Goal: Use online tool/utility: Utilize a website feature to perform a specific function

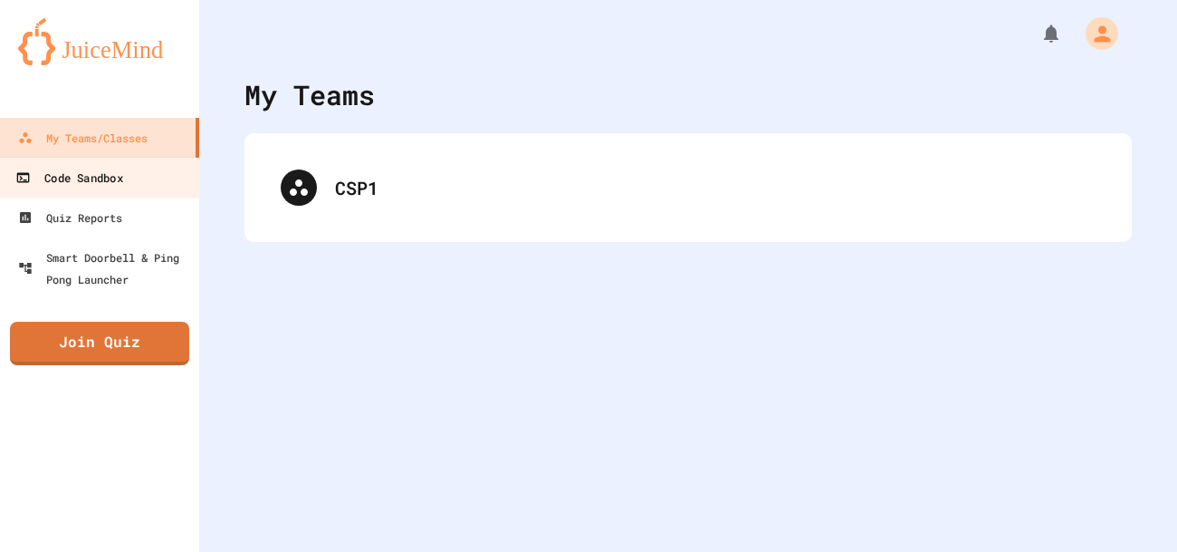
click at [136, 177] on link "Code Sandbox" at bounding box center [100, 177] width 206 height 41
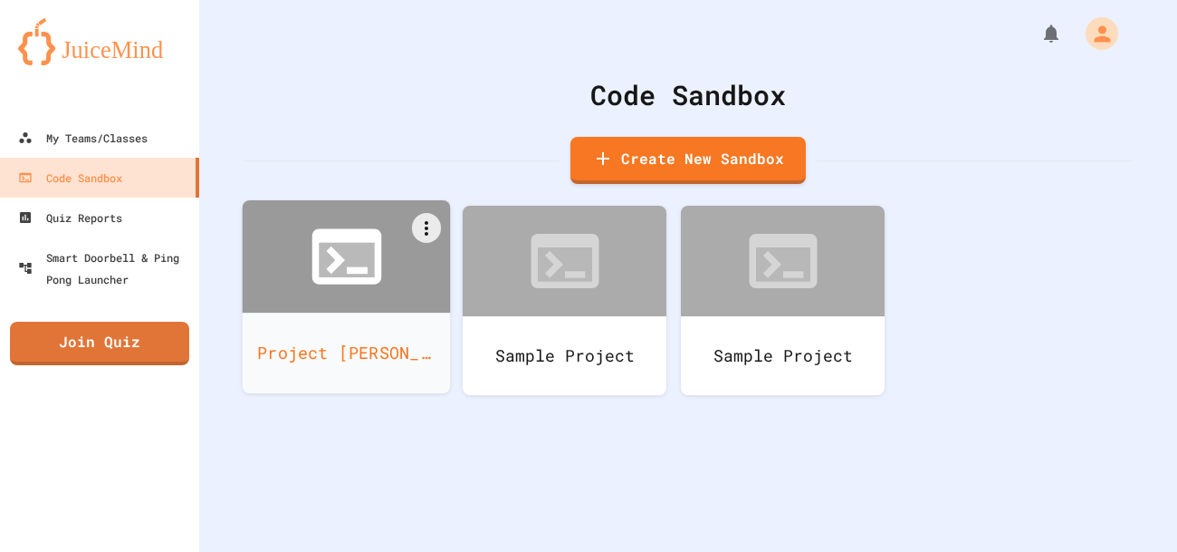
click at [340, 264] on icon at bounding box center [346, 260] width 55 height 34
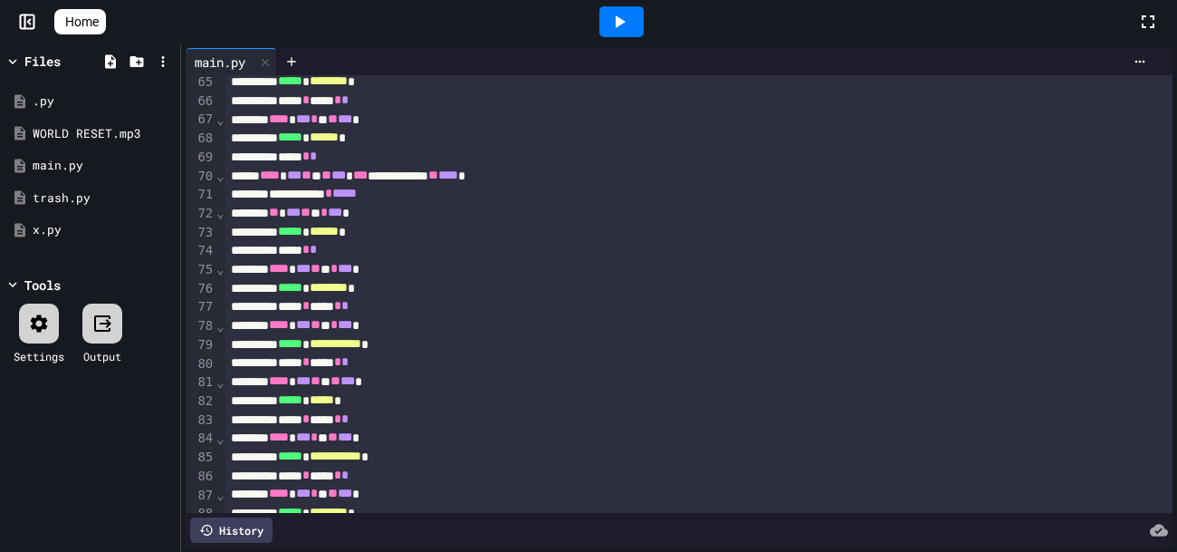
scroll to position [1211, 0]
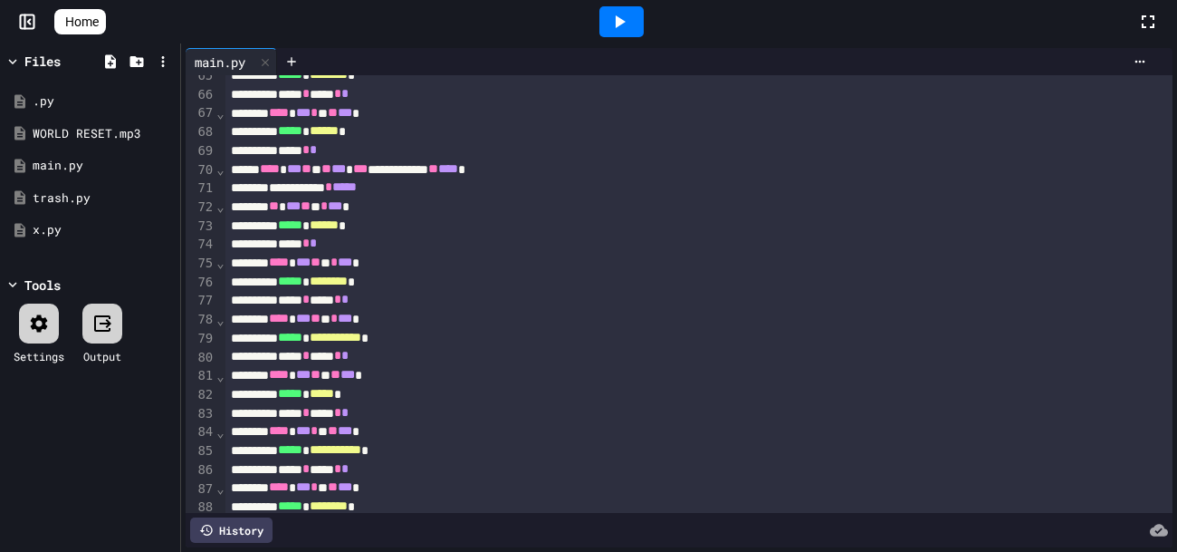
click at [219, 170] on span "⌄" at bounding box center [220, 169] width 9 height 14
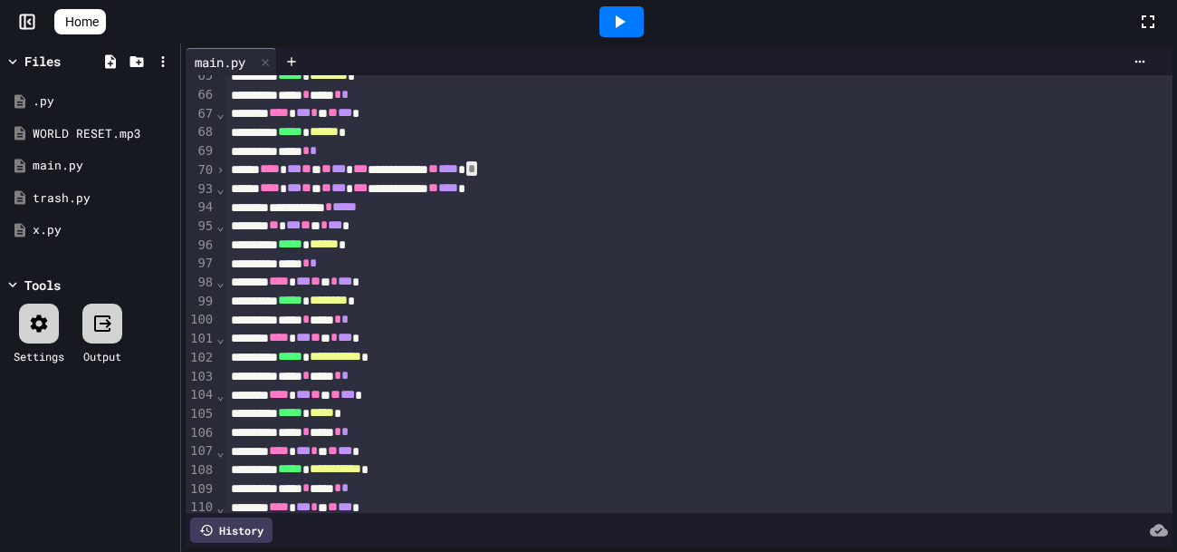
click at [220, 187] on span "⌄" at bounding box center [220, 188] width 9 height 14
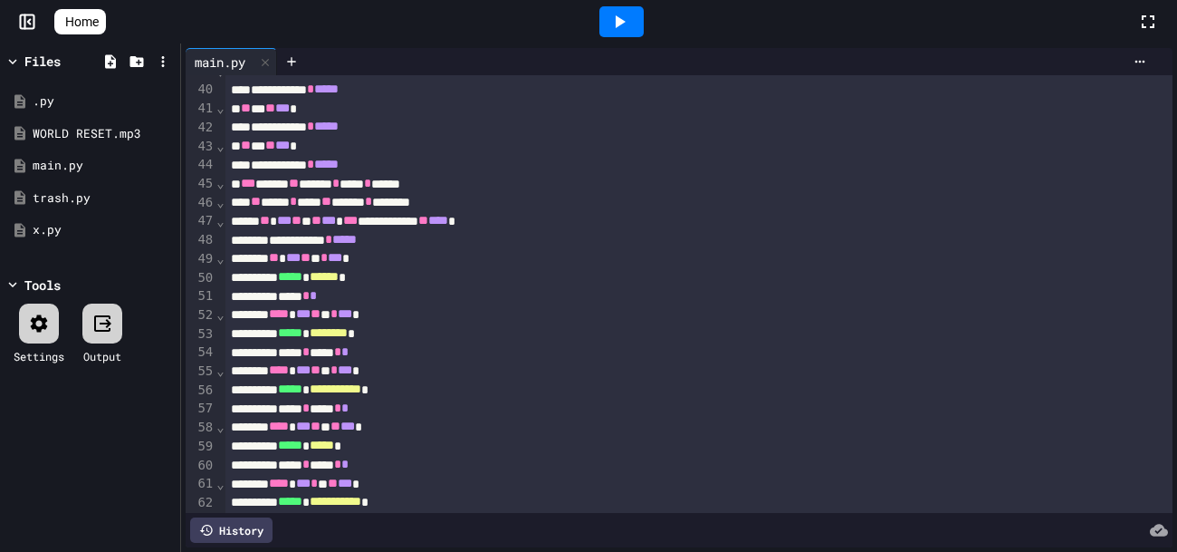
scroll to position [713, 0]
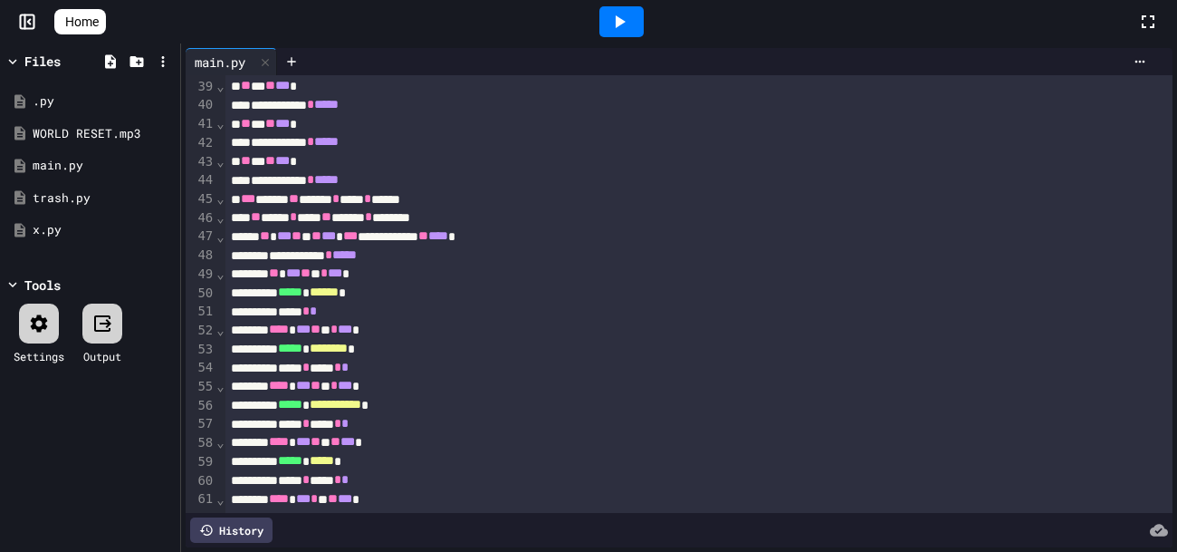
click at [219, 238] on span "⌄" at bounding box center [220, 236] width 9 height 14
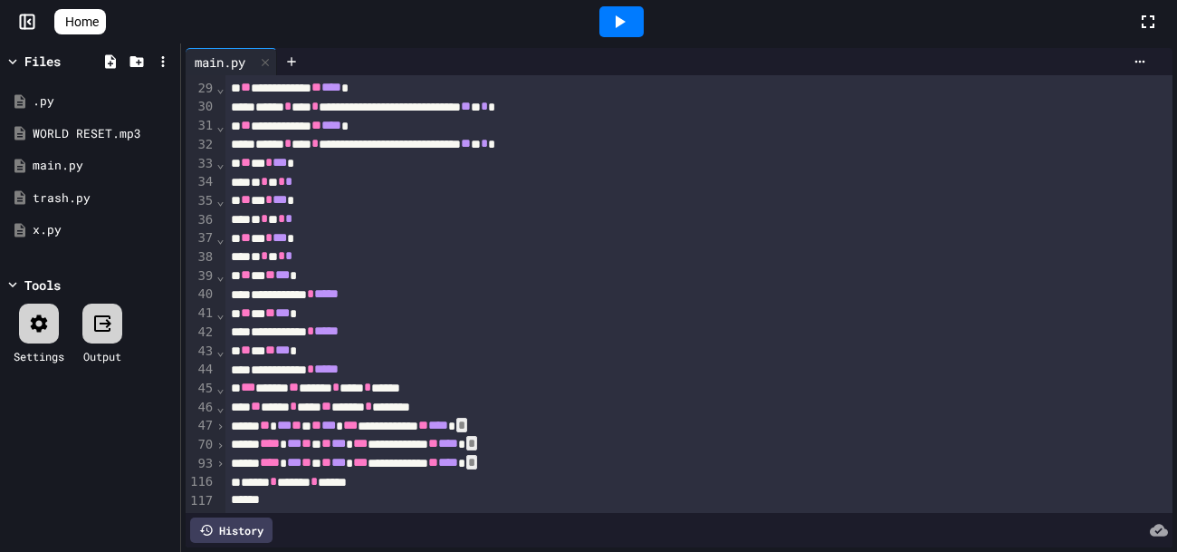
click at [616, 24] on div at bounding box center [622, 21] width 44 height 31
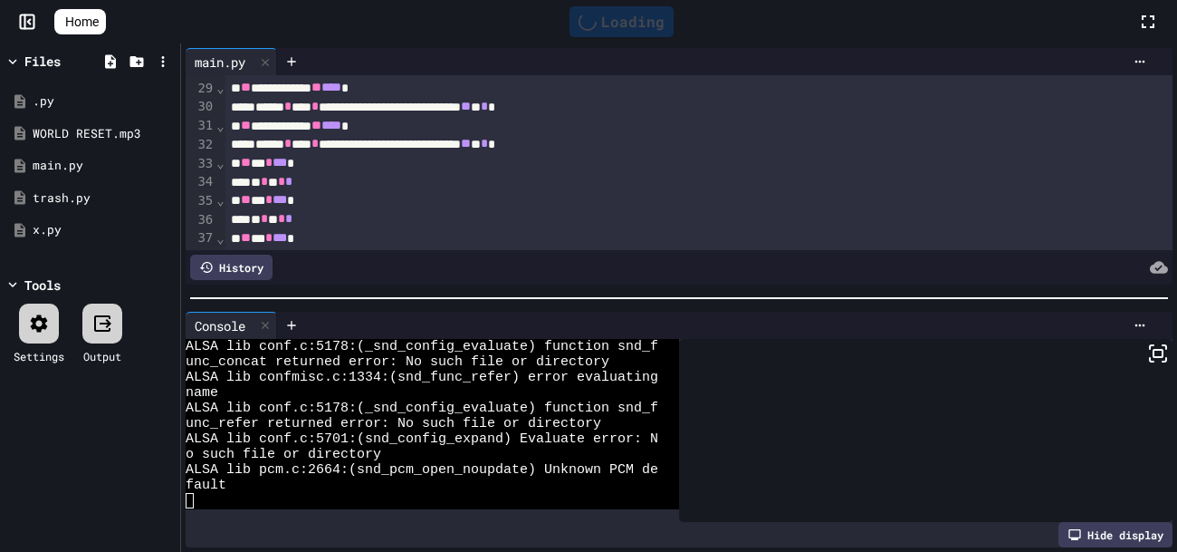
scroll to position [0, 0]
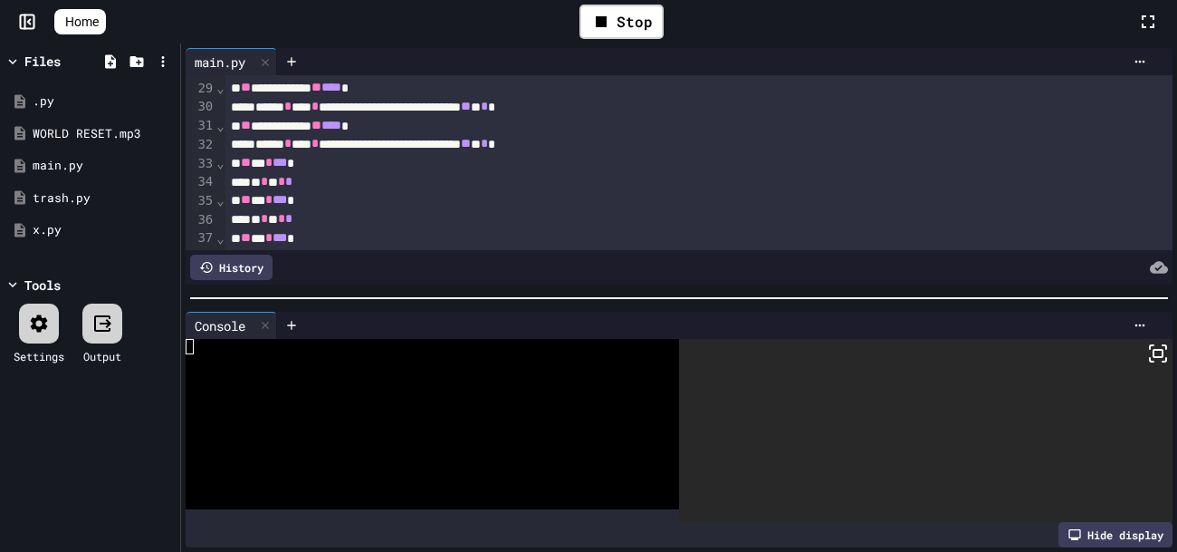
click at [1148, 351] on icon at bounding box center [1158, 353] width 22 height 22
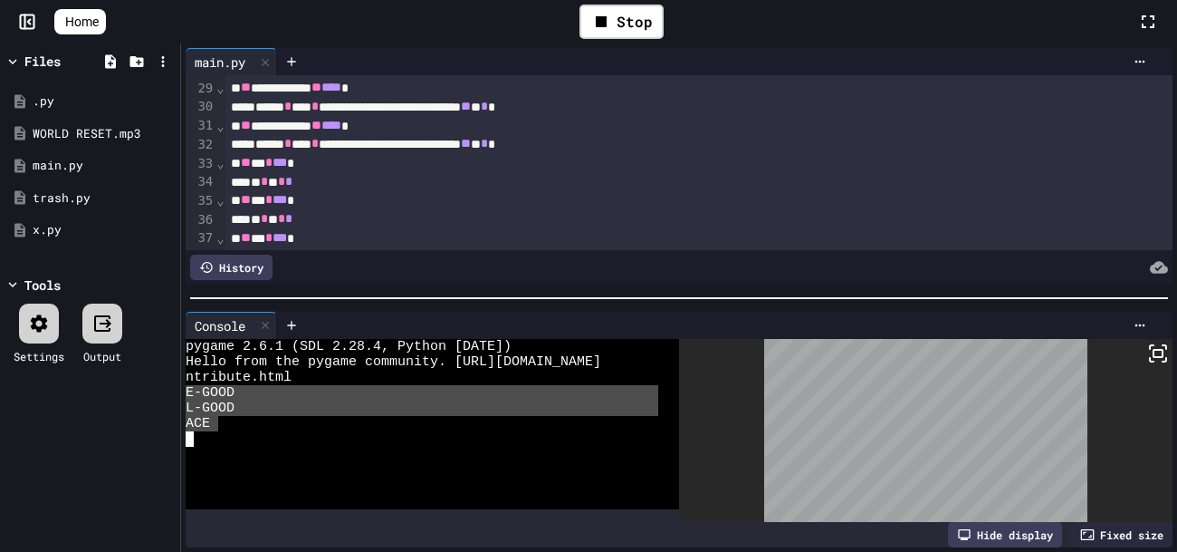
drag, startPoint x: 218, startPoint y: 421, endPoint x: 188, endPoint y: 395, distance: 39.8
click at [188, 395] on div "pygame 2.6.1 (SDL 2.28.4, Python [DATE]) Hello from the pygame community. [URL]…" at bounding box center [422, 424] width 473 height 170
click at [540, 267] on div at bounding box center [721, 266] width 896 height 25
click at [65, 25] on icon at bounding box center [72, 31] width 18 height 15
